Goal: Task Accomplishment & Management: Use online tool/utility

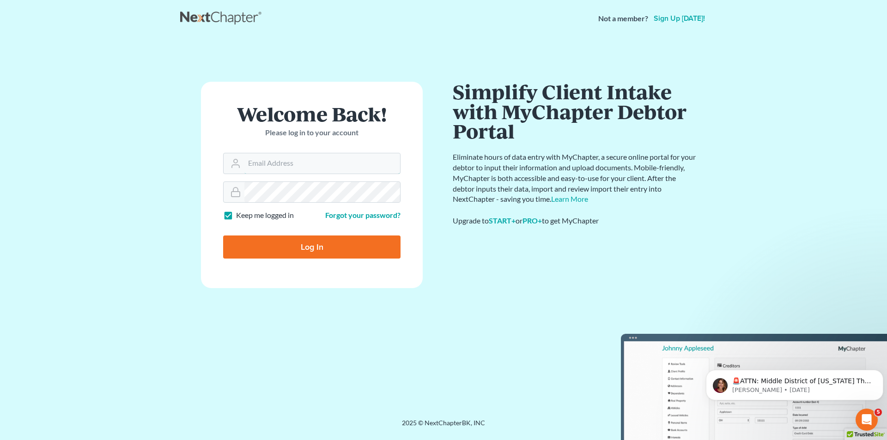
type input "[PERSON_NAME][EMAIL_ADDRESS][DOMAIN_NAME]"
click at [307, 248] on input "Log In" at bounding box center [311, 247] width 177 height 23
type input "Thinking..."
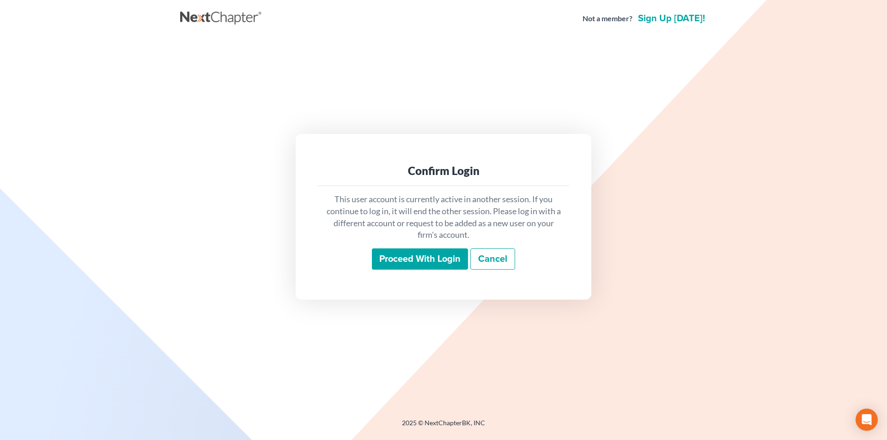
click at [434, 254] on input "Proceed with login" at bounding box center [420, 259] width 96 height 21
